Goal: Task Accomplishment & Management: Manage account settings

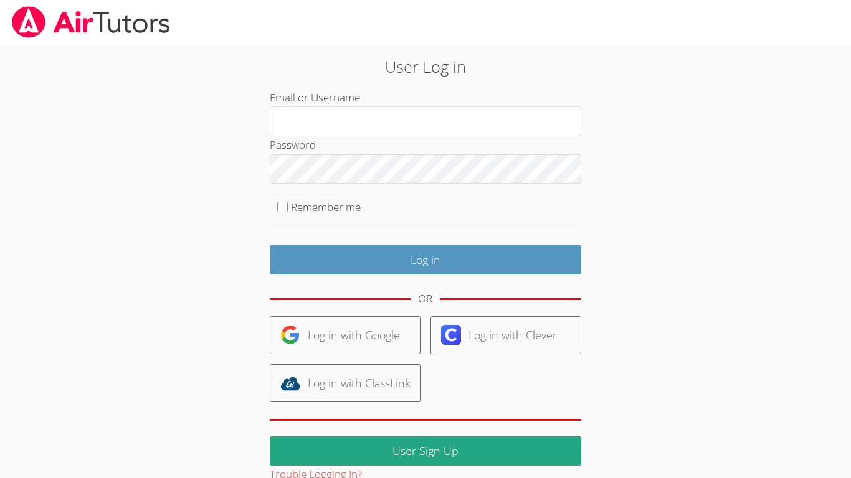
scroll to position [24, 0]
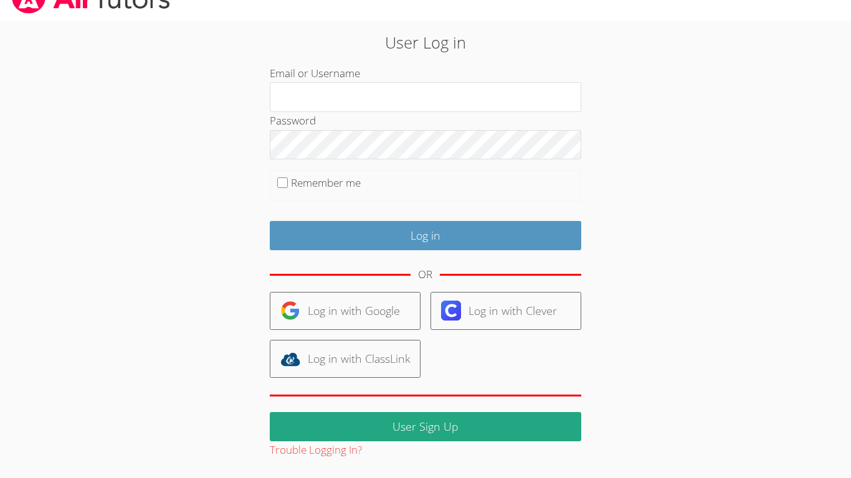
click at [47, 454] on html "User Log in Email or Username Password Remember me Log in OR Log in with Google…" at bounding box center [425, 215] width 851 height 478
click at [50, 454] on html "User Log in Email or Username Password Remember me Log in OR Log in with Google…" at bounding box center [425, 215] width 851 height 478
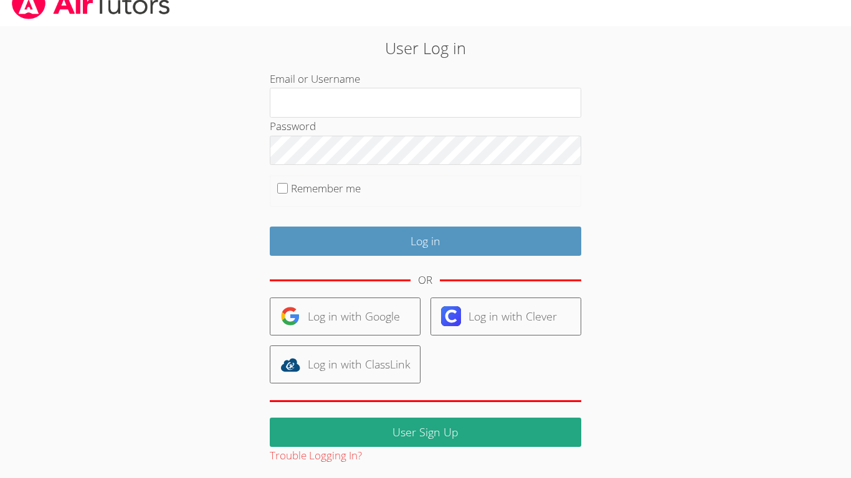
scroll to position [0, 0]
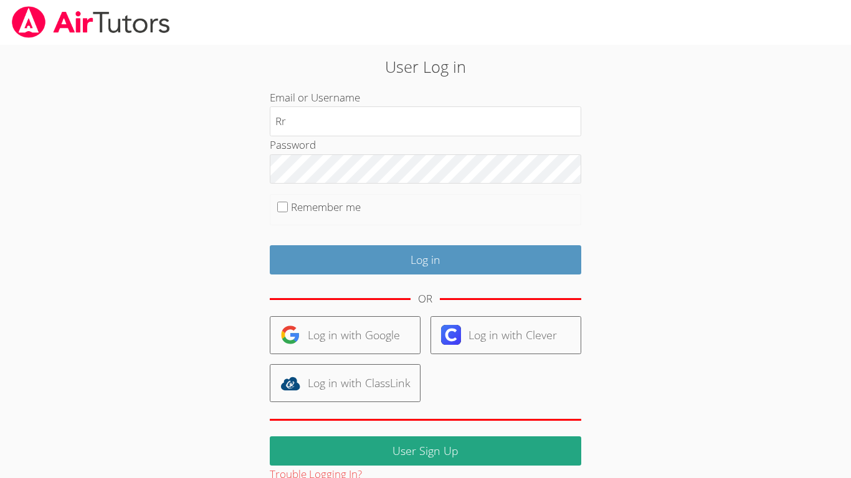
type input "Rrr"
type input "RR"
